Goal: Task Accomplishment & Management: Use online tool/utility

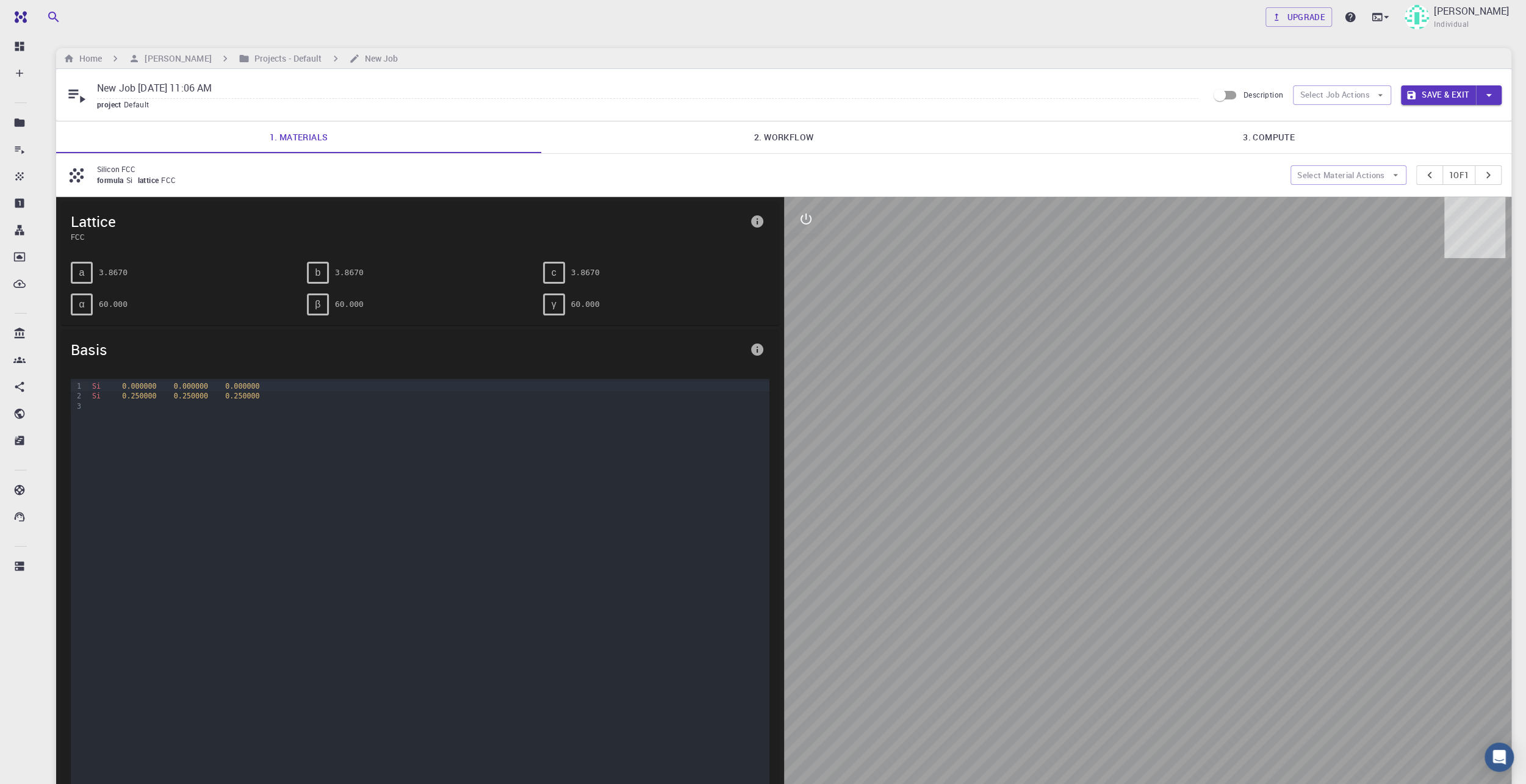
click at [791, 134] on link "2. Workflow" at bounding box center [783, 137] width 485 height 32
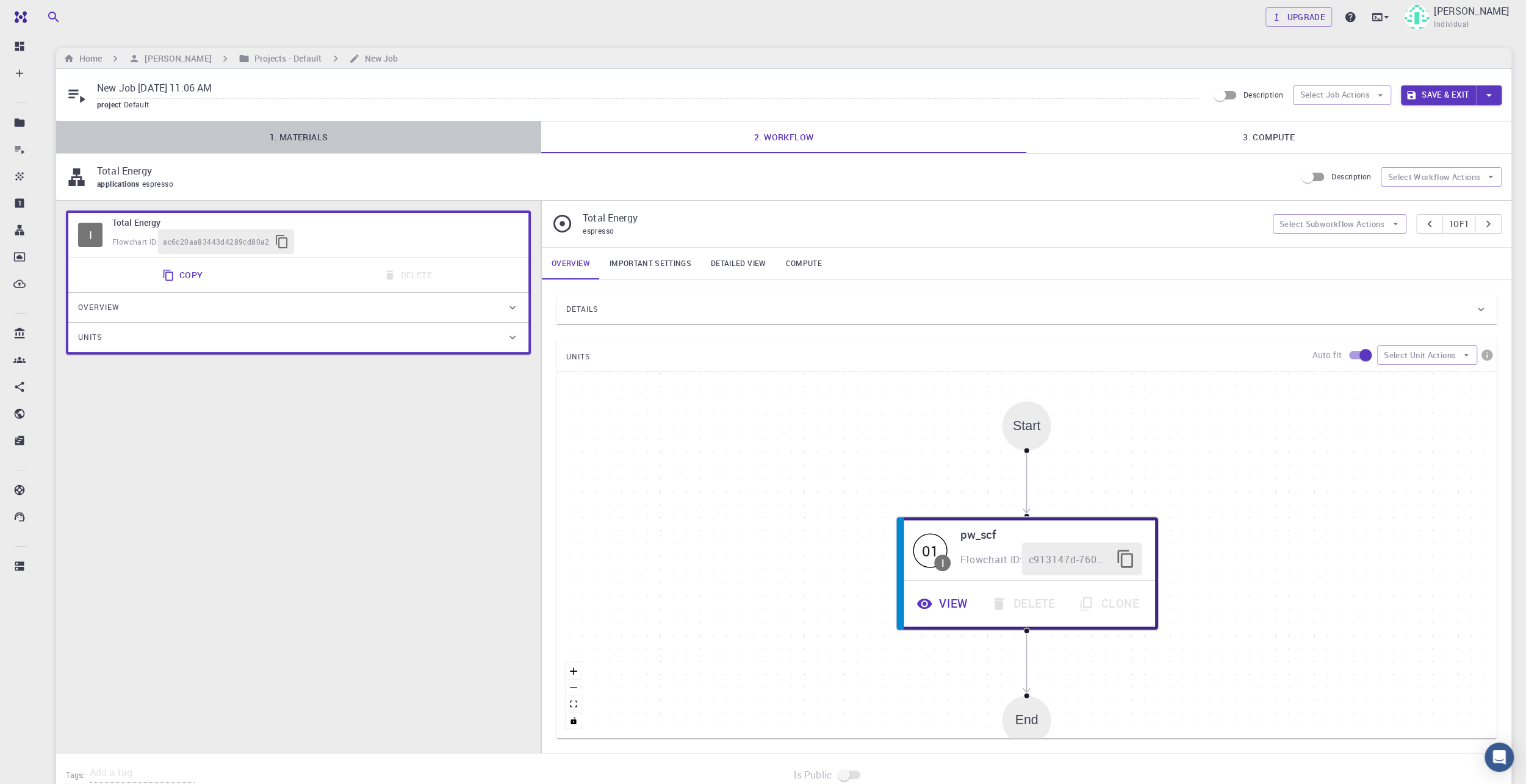
click at [467, 129] on link "1. Materials" at bounding box center [299, 137] width 485 height 32
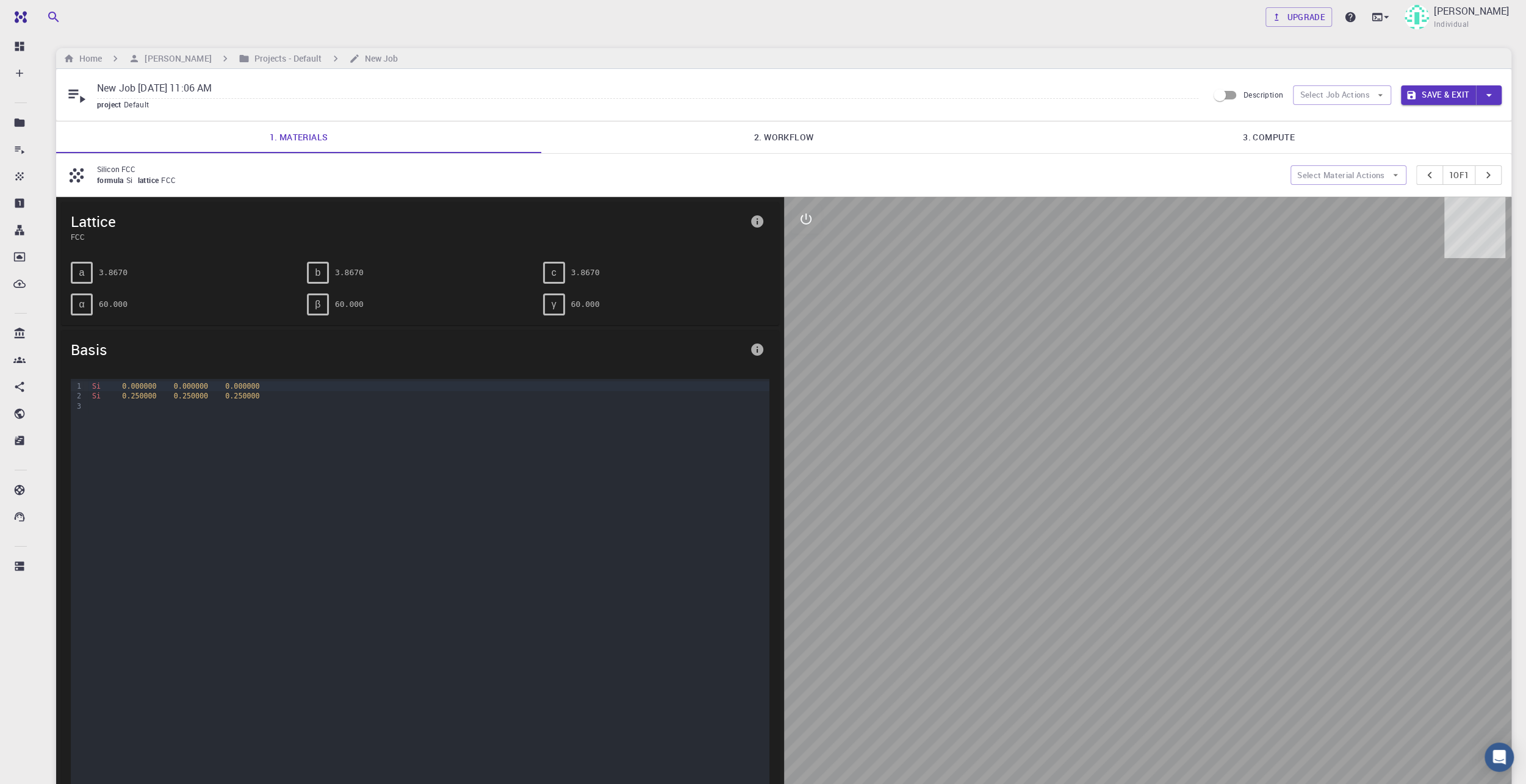
click at [673, 139] on link "2. Workflow" at bounding box center [783, 137] width 485 height 32
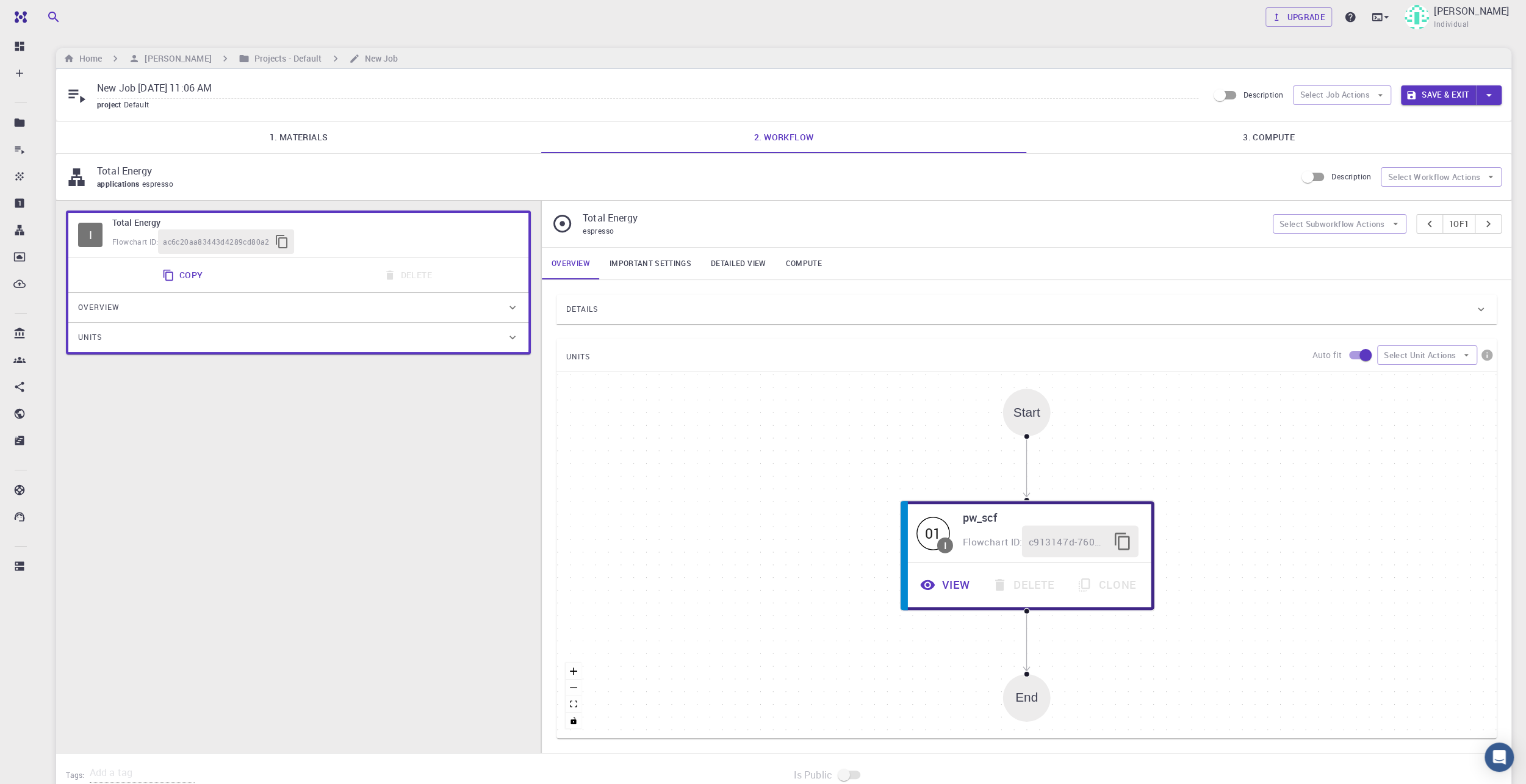
click at [422, 139] on link "1. Materials" at bounding box center [299, 137] width 485 height 32
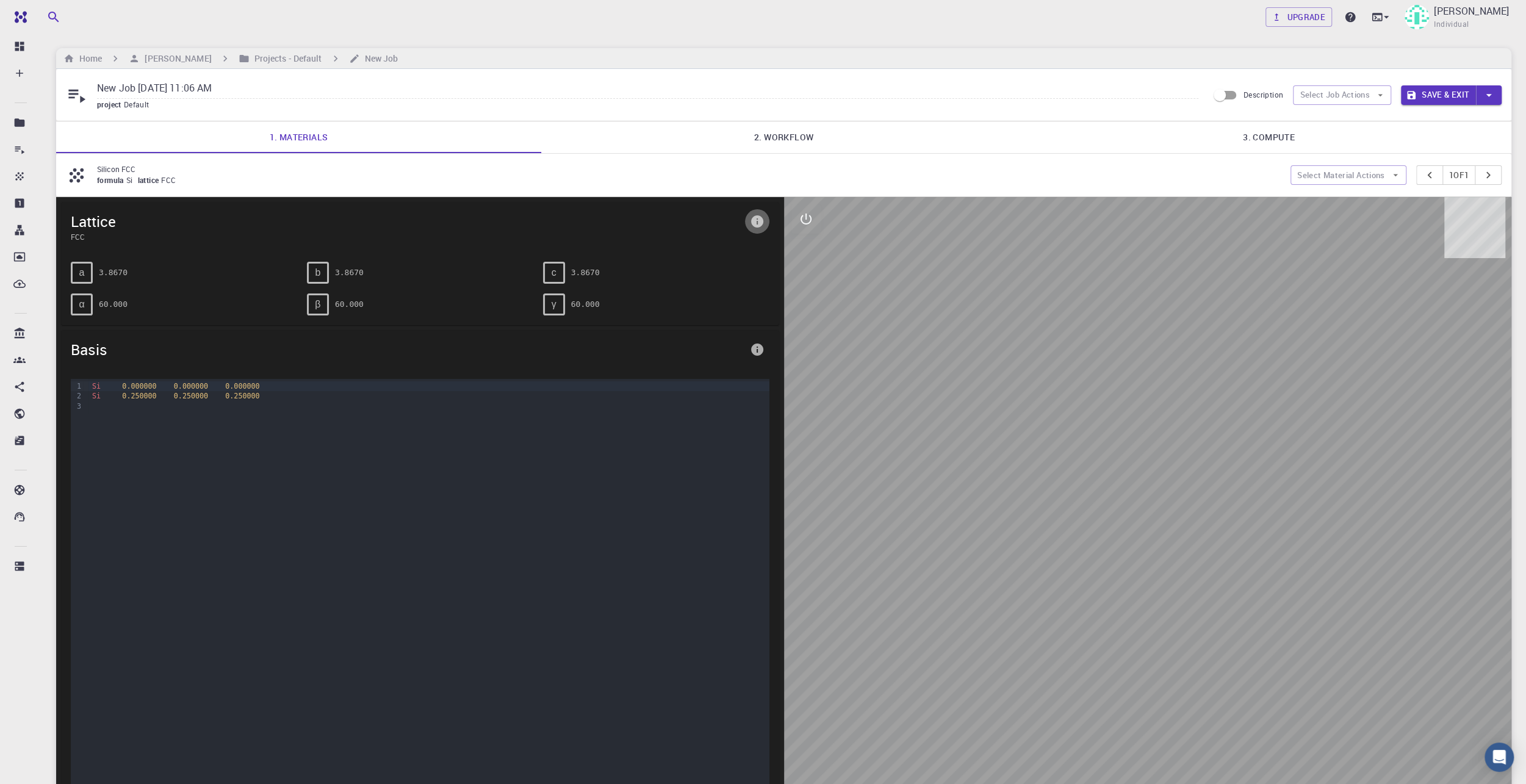
click at [746, 220] on button "info" at bounding box center [757, 221] width 25 height 25
click at [1353, 173] on div at bounding box center [763, 392] width 1526 height 784
click at [1382, 175] on button "Select Material Actions" at bounding box center [1348, 175] width 116 height 20
click at [1367, 216] on span "Remove material" at bounding box center [1356, 218] width 75 height 12
click at [1363, 180] on button "Select Material Actions" at bounding box center [1348, 175] width 116 height 20
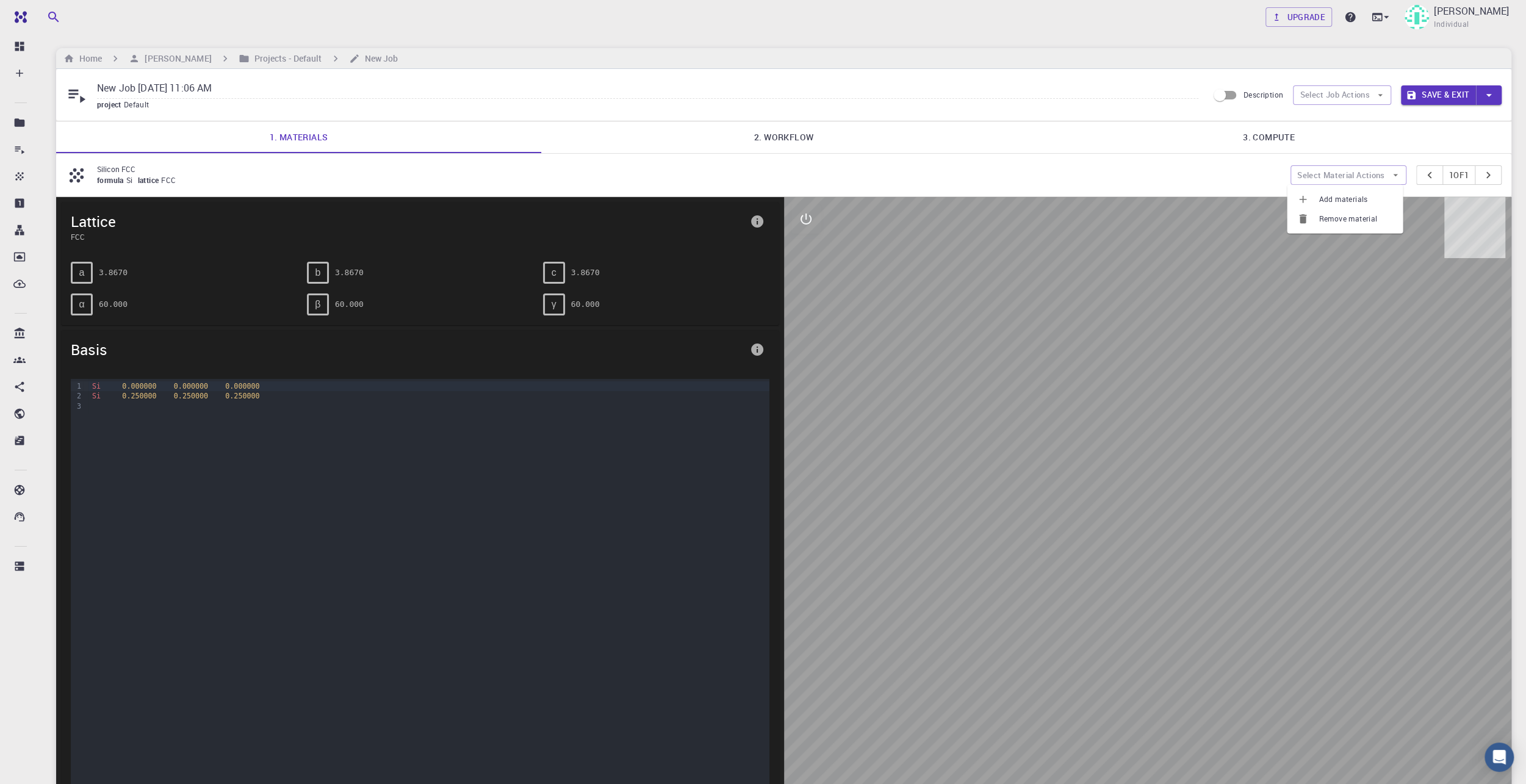
click at [1353, 197] on span "Add materials" at bounding box center [1356, 199] width 75 height 12
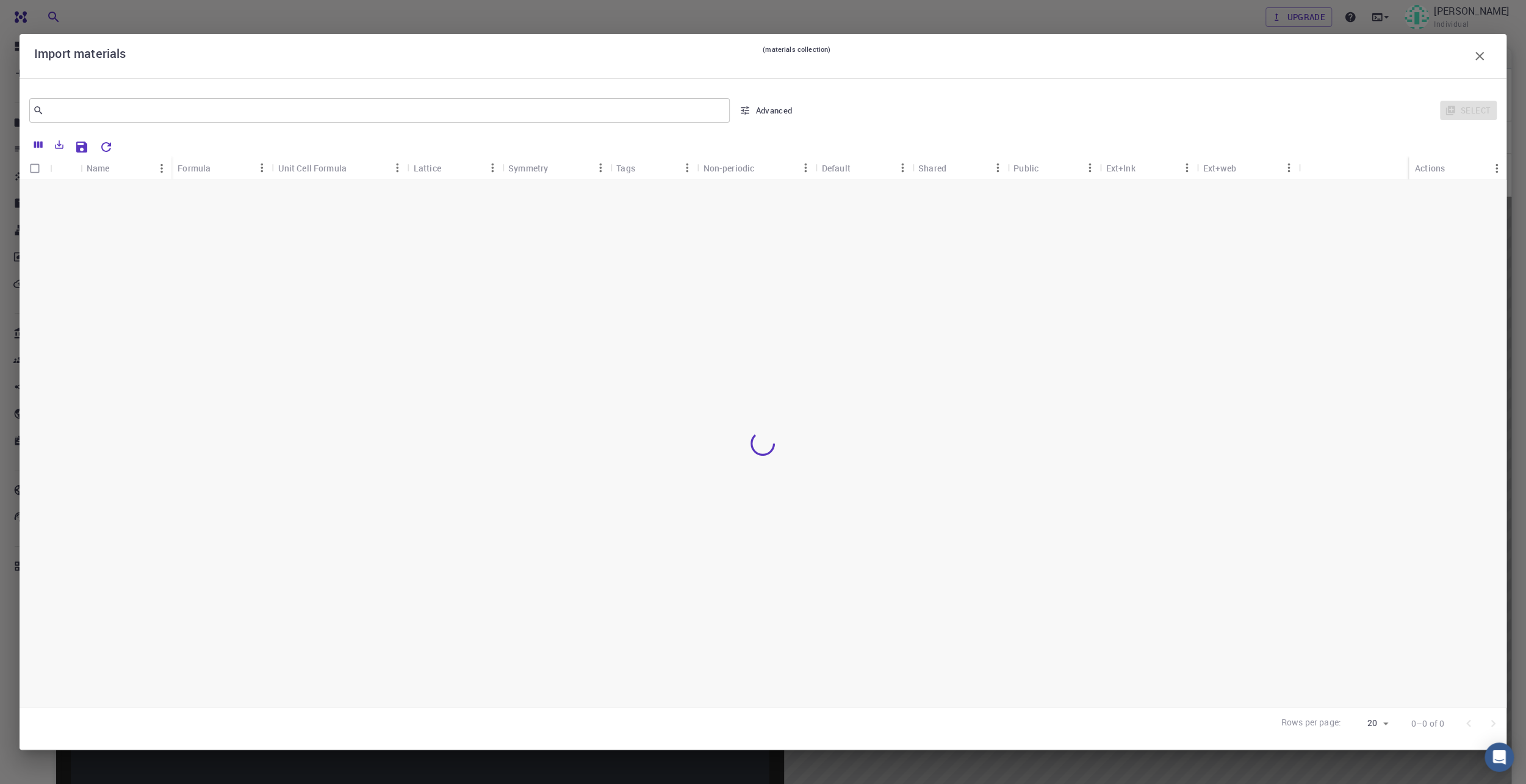
click at [1475, 46] on button "button" at bounding box center [1480, 56] width 25 height 25
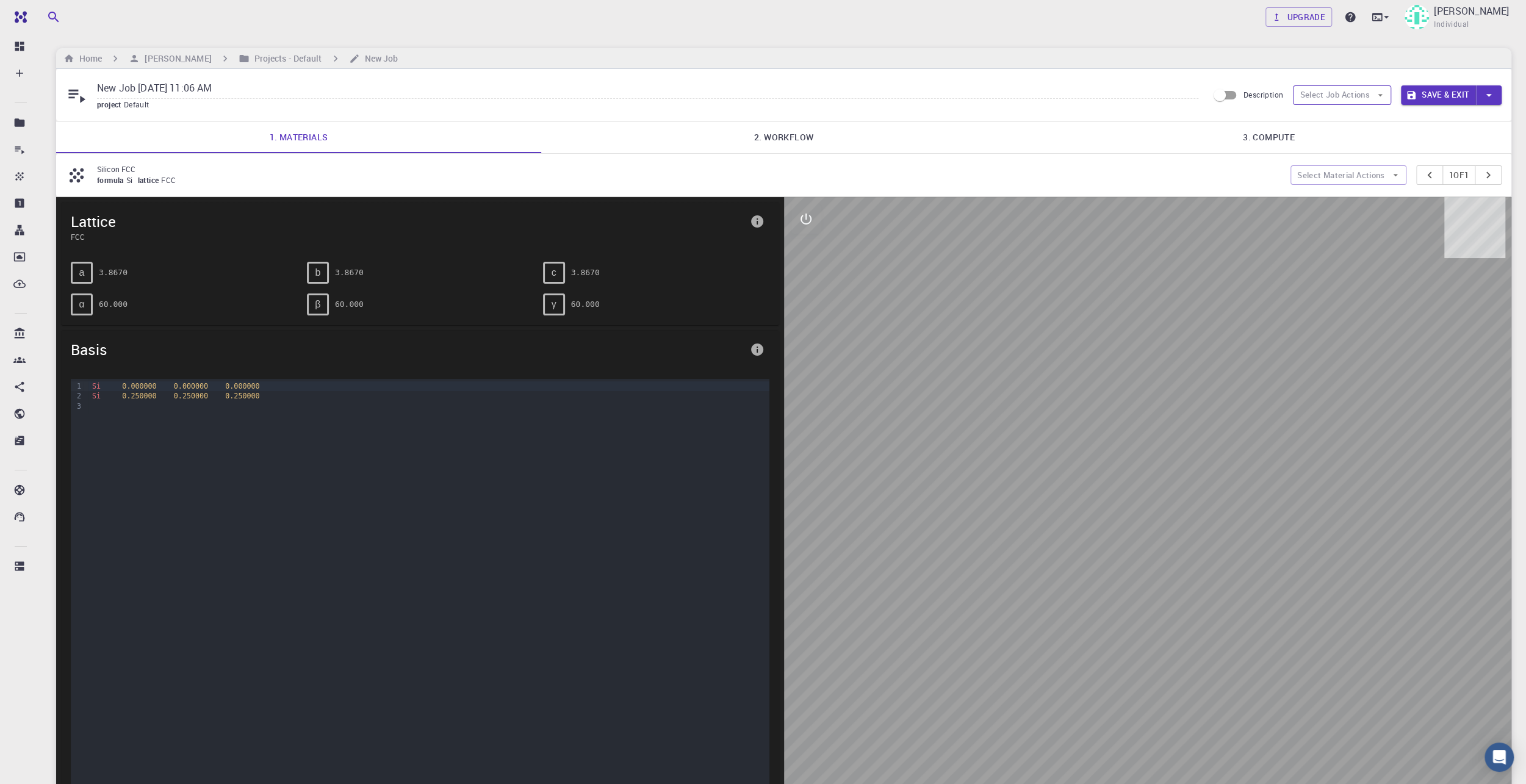
click at [1346, 97] on button "Select Job Actions" at bounding box center [1341, 95] width 98 height 20
click at [1357, 87] on button "Select Job Actions" at bounding box center [1341, 95] width 98 height 20
click at [1227, 96] on input "Description" at bounding box center [1220, 95] width 70 height 23
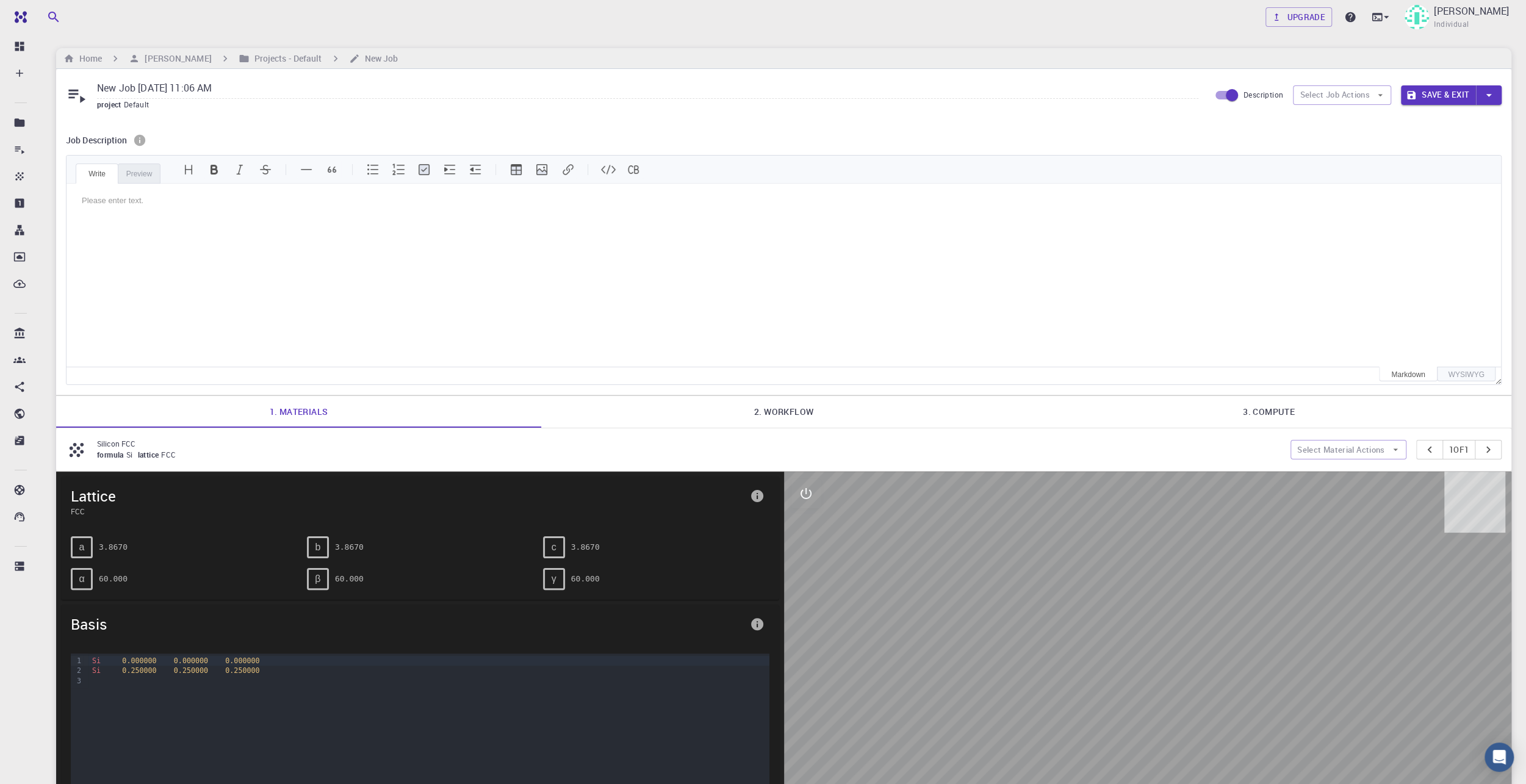
click at [1220, 90] on input "Description" at bounding box center [1232, 95] width 70 height 23
checkbox input "false"
